Goal: Information Seeking & Learning: Learn about a topic

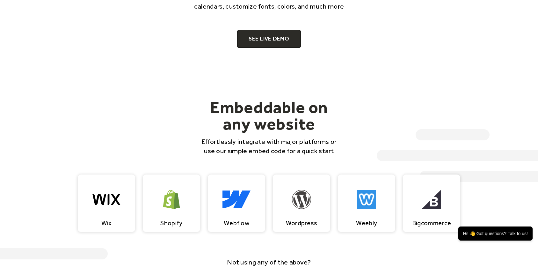
scroll to position [510, 0]
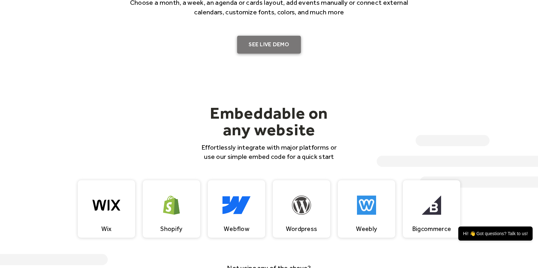
click at [270, 42] on link "SEE LIVE DEMO" at bounding box center [269, 45] width 64 height 18
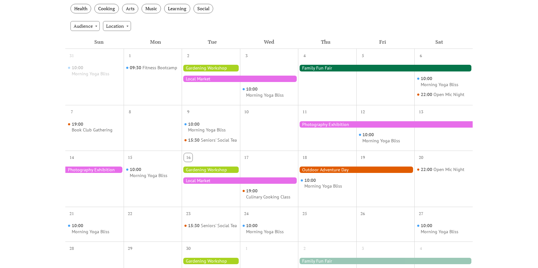
scroll to position [64, 0]
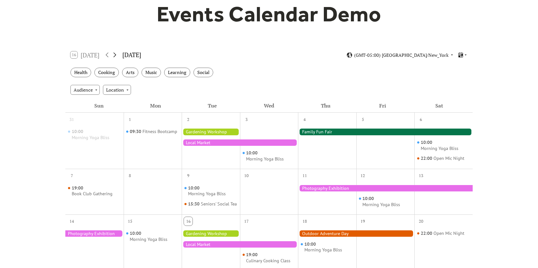
click at [116, 55] on icon at bounding box center [115, 55] width 3 height 5
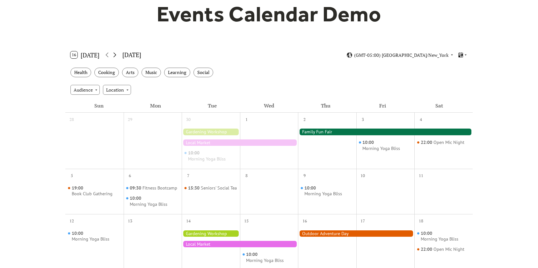
click at [116, 55] on icon at bounding box center [115, 55] width 3 height 5
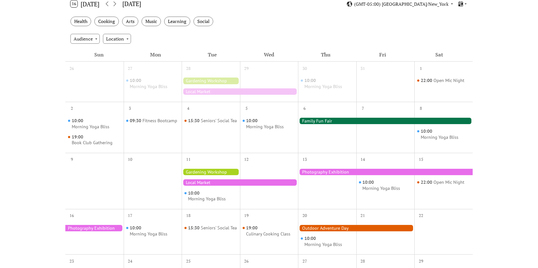
scroll to position [96, 0]
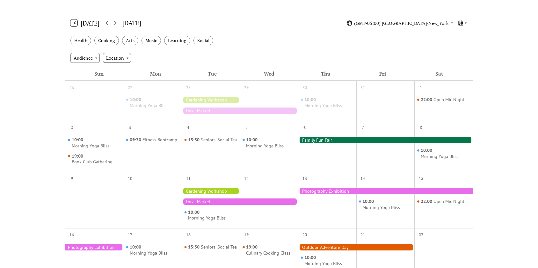
click at [124, 57] on div "Location" at bounding box center [117, 58] width 28 height 10
click at [78, 60] on div "Audience" at bounding box center [84, 58] width 29 height 10
click at [77, 22] on button "16 Today" at bounding box center [84, 23] width 33 height 10
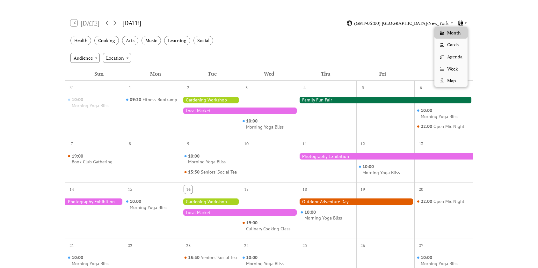
click at [460, 23] on icon at bounding box center [461, 22] width 4 height 5
click at [448, 47] on span "Cards" at bounding box center [453, 44] width 11 height 7
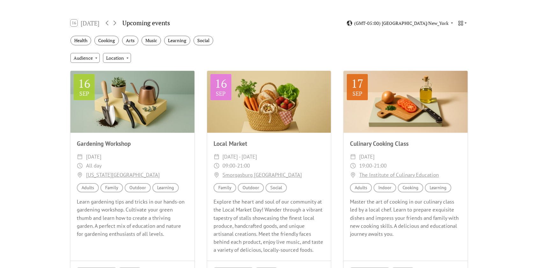
scroll to position [32, 0]
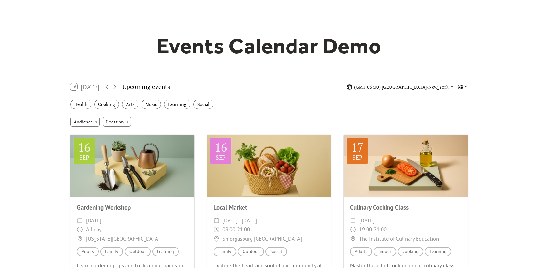
click at [461, 85] on icon at bounding box center [461, 87] width 6 height 6
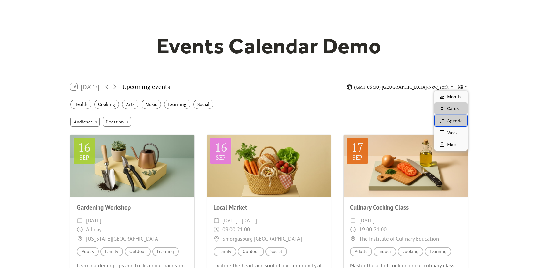
click at [452, 121] on span "Agenda" at bounding box center [455, 120] width 15 height 7
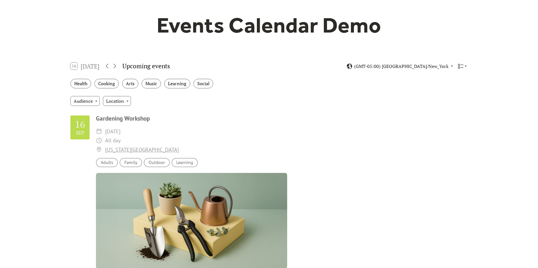
scroll to position [64, 0]
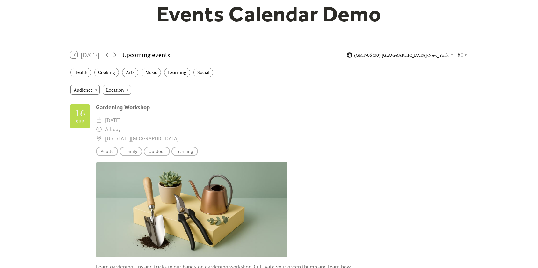
click at [462, 56] on icon at bounding box center [461, 55] width 6 height 6
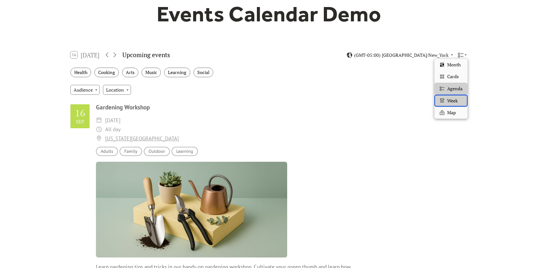
click at [453, 105] on div "Week" at bounding box center [451, 101] width 33 height 12
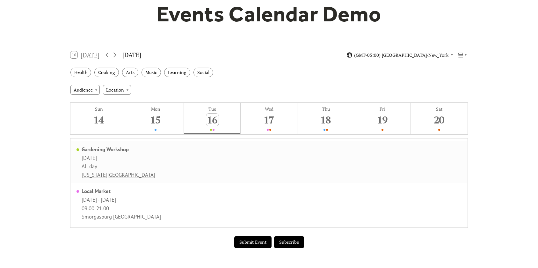
click at [201, 165] on div "Gardening Workshop Tuesday, September 16, 2025 All day New York Botanical Garden" at bounding box center [269, 162] width 396 height 42
click at [463, 57] on icon at bounding box center [461, 55] width 6 height 6
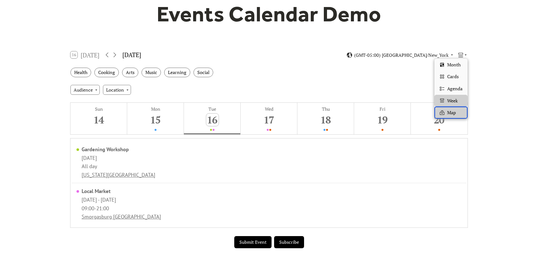
click at [453, 116] on div "Map" at bounding box center [451, 113] width 33 height 12
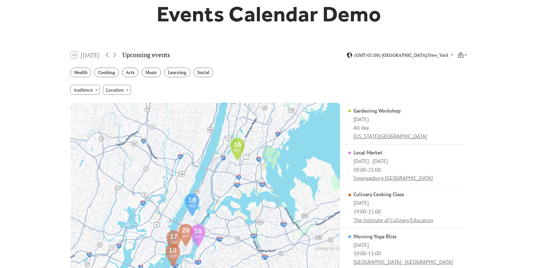
click at [463, 54] on icon at bounding box center [461, 54] width 3 height 4
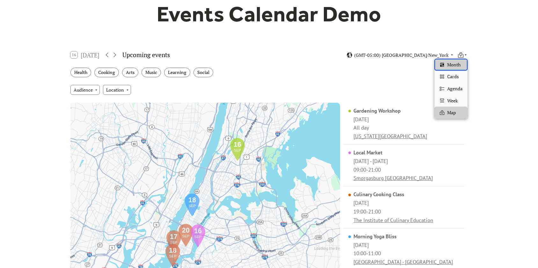
click at [456, 63] on span "Month" at bounding box center [454, 64] width 13 height 7
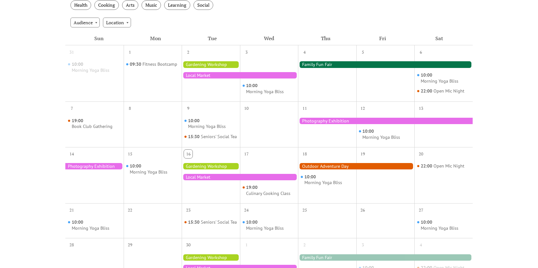
scroll to position [96, 0]
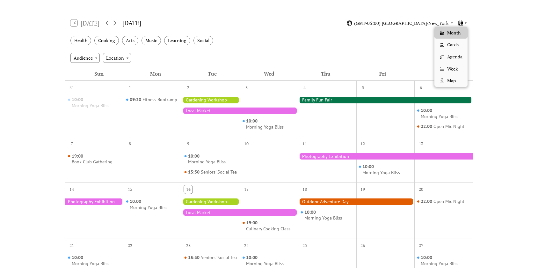
click at [461, 25] on icon at bounding box center [461, 23] width 6 height 6
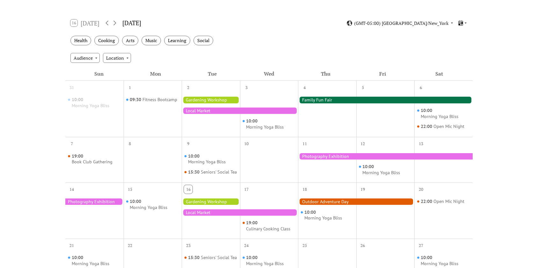
click at [487, 27] on div "Events Calendar Demo Loading the Events Calendar..." at bounding box center [269, 184] width 538 height 502
click at [461, 24] on icon at bounding box center [461, 22] width 4 height 5
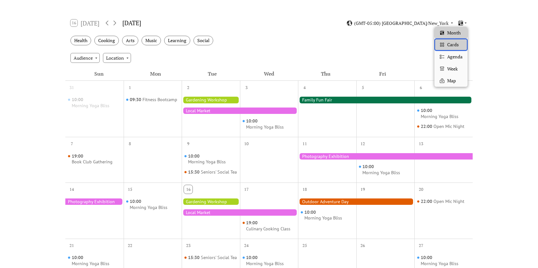
click at [447, 42] on div "Cards" at bounding box center [451, 45] width 33 height 12
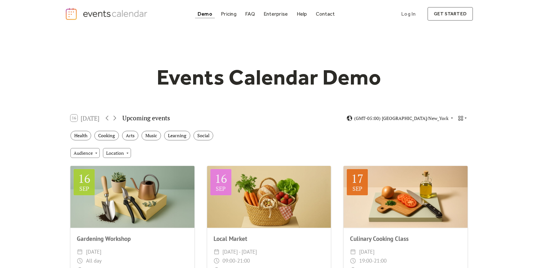
scroll to position [0, 0]
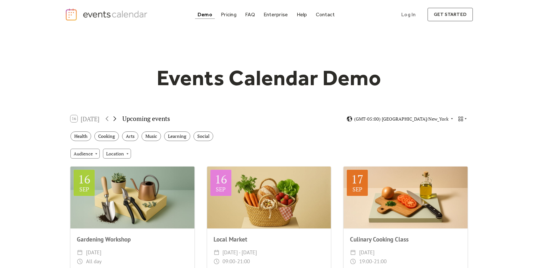
click at [116, 119] on icon at bounding box center [115, 118] width 3 height 5
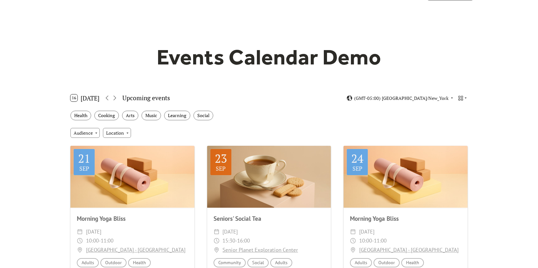
scroll to position [32, 0]
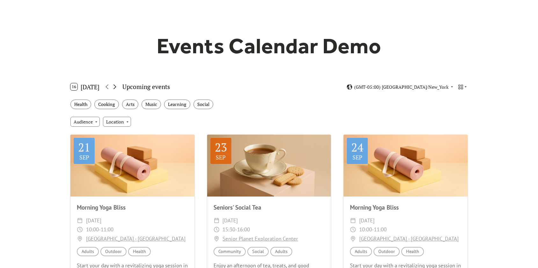
click at [115, 87] on icon at bounding box center [115, 87] width 8 height 8
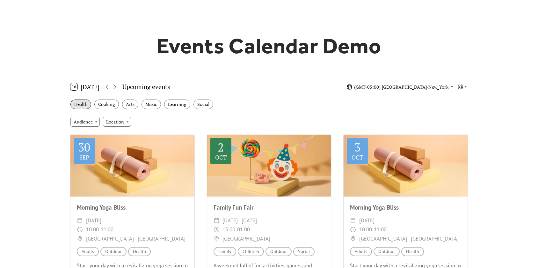
click at [85, 106] on div "Health" at bounding box center [80, 105] width 21 height 10
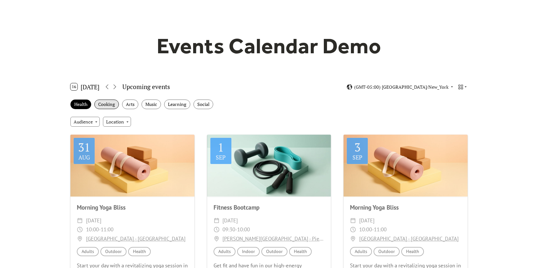
click at [106, 105] on div "Cooking" at bounding box center [106, 105] width 25 height 10
click at [87, 103] on div "Health" at bounding box center [80, 105] width 21 height 10
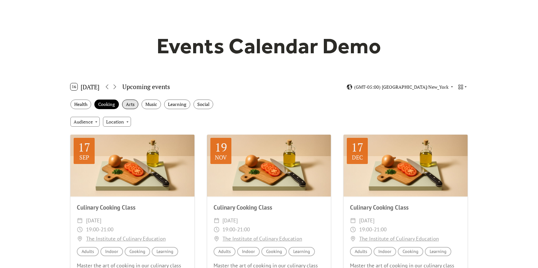
click at [133, 103] on div "Arts" at bounding box center [130, 105] width 16 height 10
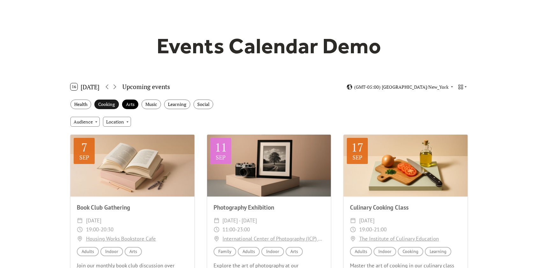
click at [107, 103] on div "Cooking" at bounding box center [106, 105] width 25 height 10
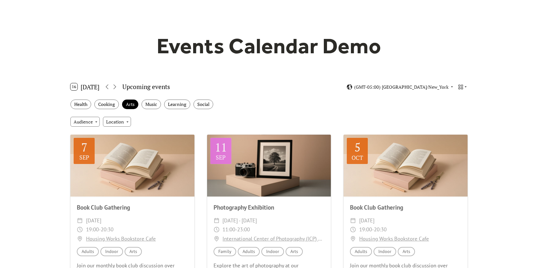
click at [88, 86] on button "16 Today" at bounding box center [84, 87] width 33 height 10
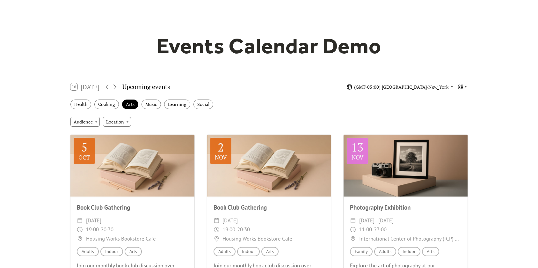
click at [460, 87] on icon at bounding box center [461, 87] width 6 height 6
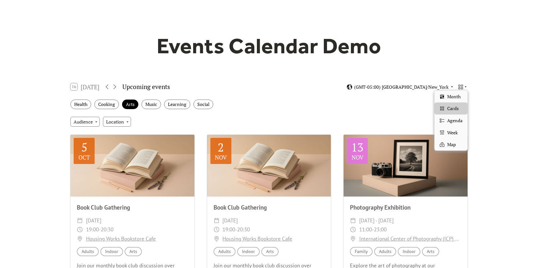
click at [421, 86] on span "(GMT-05:00) America/New_York" at bounding box center [401, 87] width 94 height 4
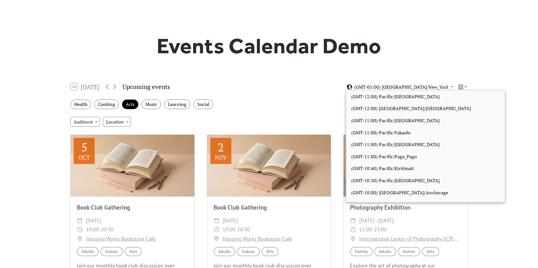
scroll to position [540, 0]
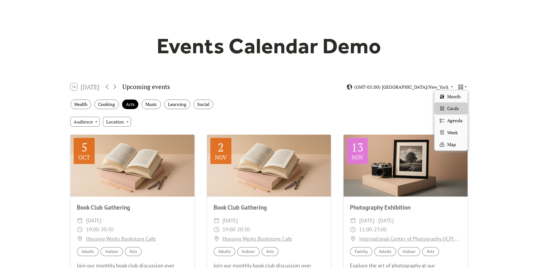
click at [458, 88] on icon at bounding box center [461, 87] width 6 height 6
click at [454, 116] on div "Agenda" at bounding box center [451, 121] width 33 height 12
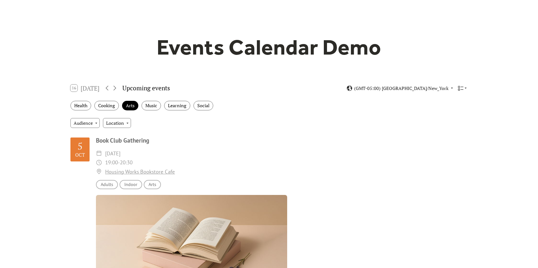
scroll to position [0, 0]
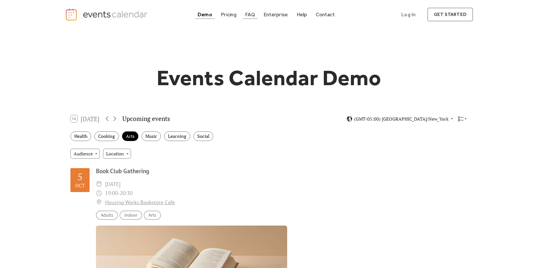
click at [249, 13] on div "FAQ" at bounding box center [250, 15] width 10 height 4
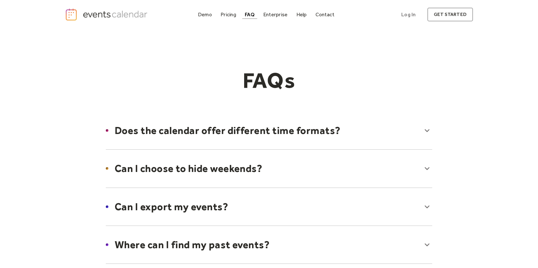
click at [427, 169] on div at bounding box center [269, 168] width 339 height 39
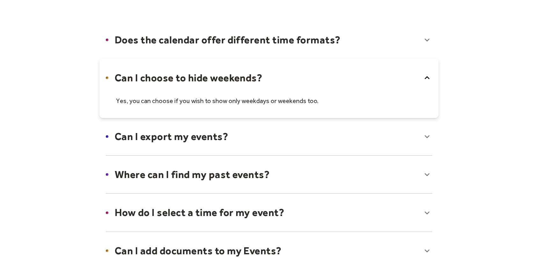
scroll to position [159, 0]
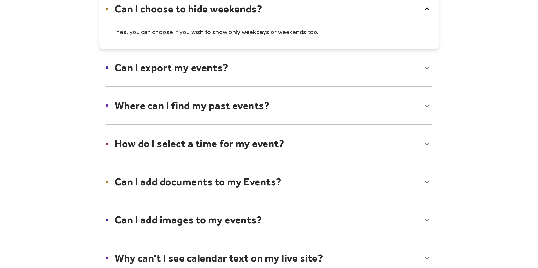
click at [425, 107] on div at bounding box center [269, 105] width 339 height 39
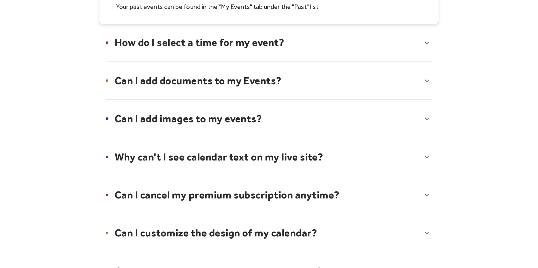
scroll to position [319, 0]
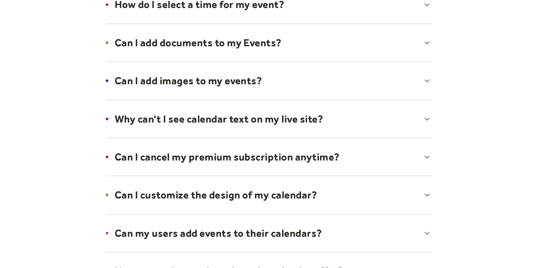
click at [423, 82] on div at bounding box center [269, 80] width 339 height 39
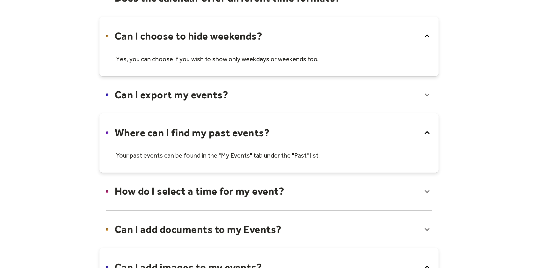
scroll to position [0, 0]
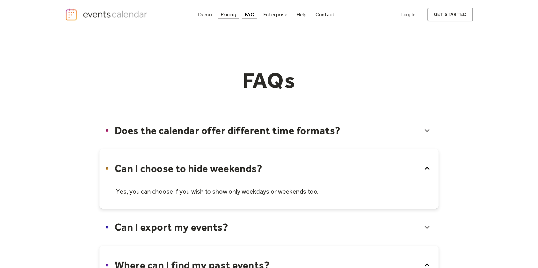
click at [231, 13] on div "Pricing" at bounding box center [229, 15] width 16 height 4
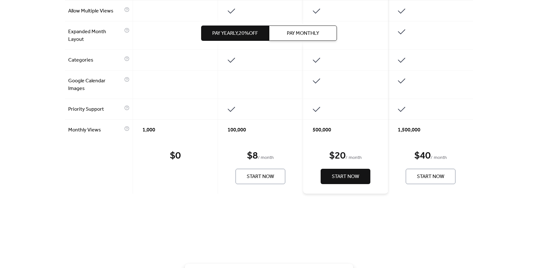
scroll to position [503, 0]
